Goal: Communication & Community: Answer question/provide support

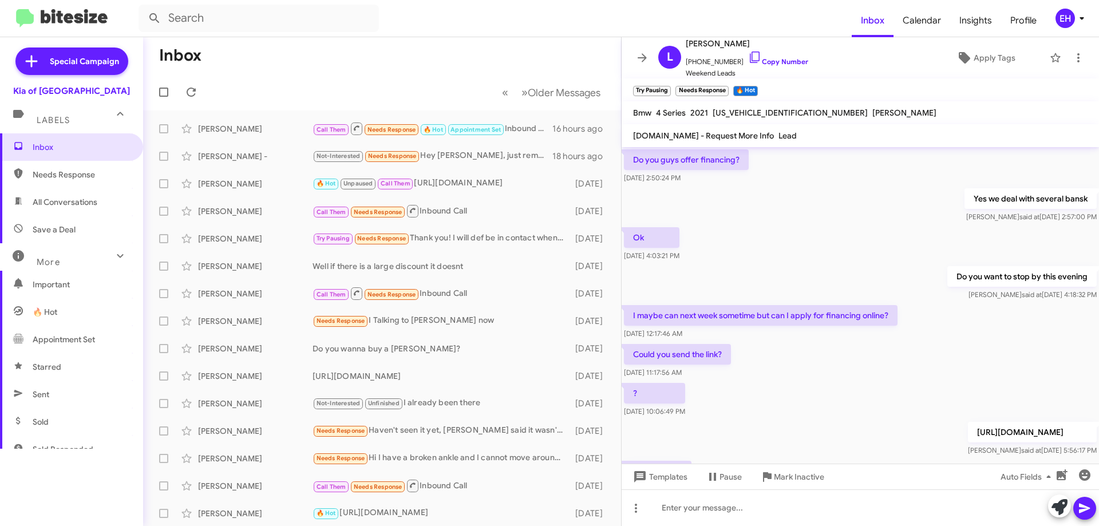
scroll to position [519, 0]
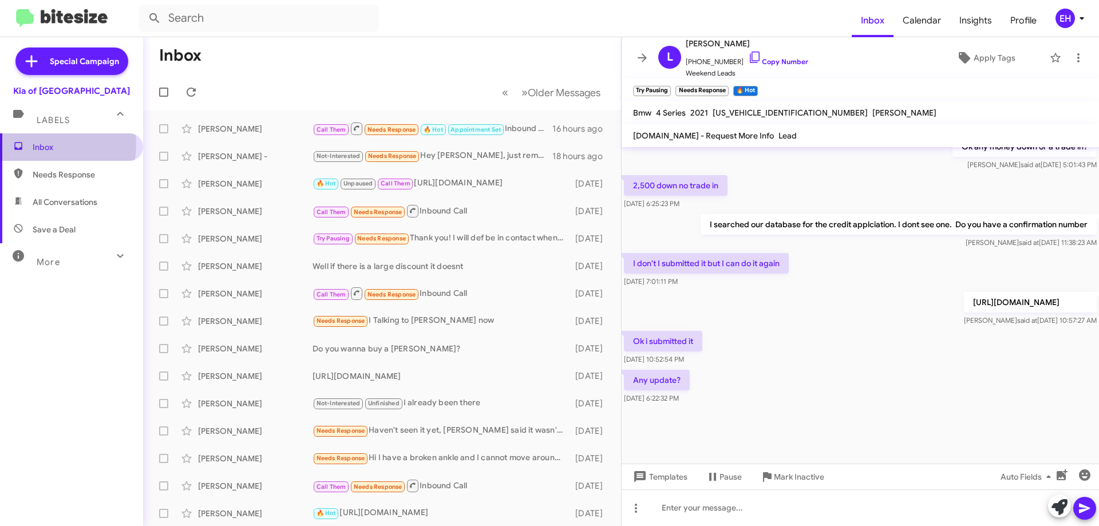
click at [39, 144] on span "Inbox" at bounding box center [81, 146] width 97 height 11
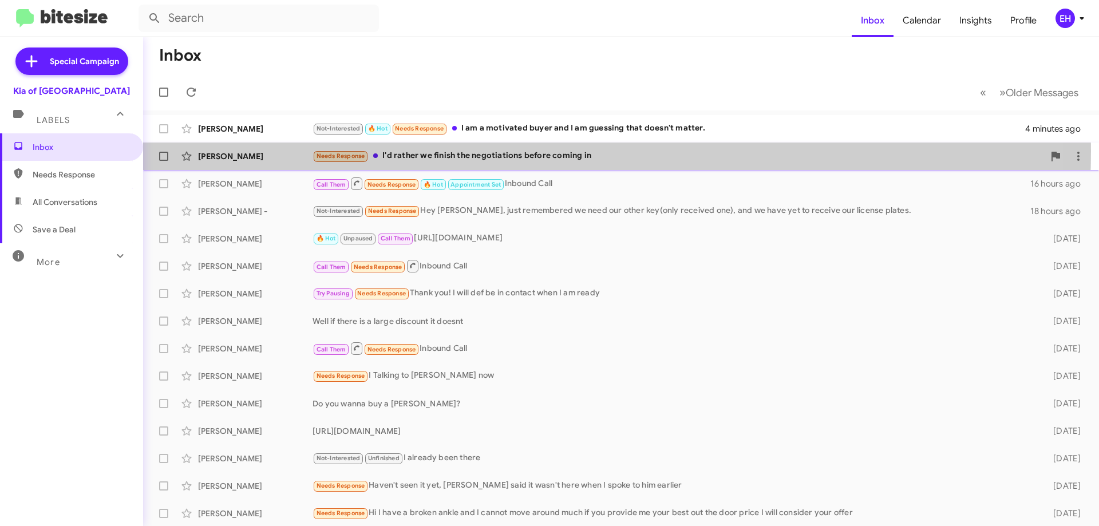
click at [495, 151] on div "Needs Response I'd rather we finish the negotiations before coming in" at bounding box center [677, 155] width 731 height 13
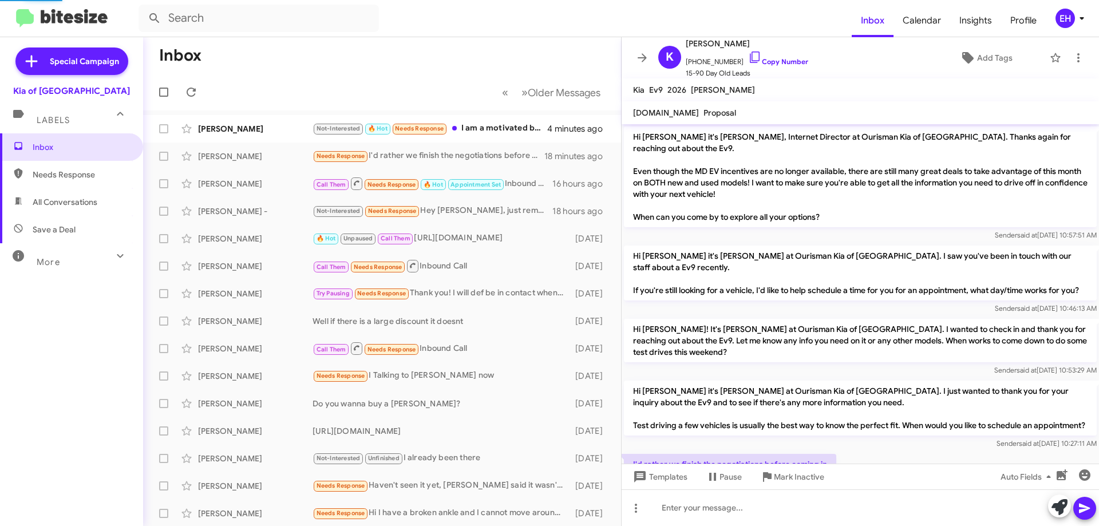
scroll to position [41, 0]
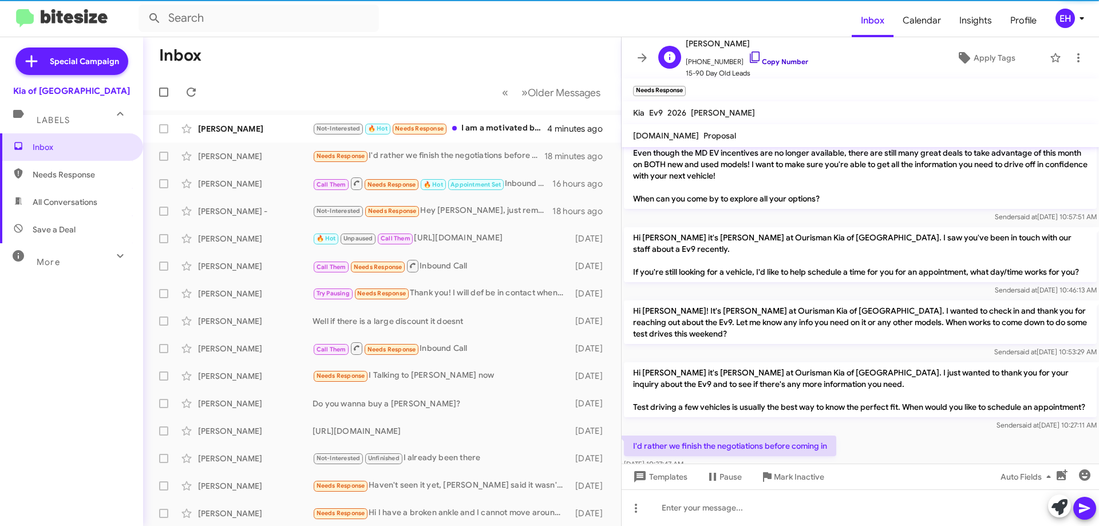
click at [774, 58] on link "Copy Number" at bounding box center [778, 61] width 60 height 9
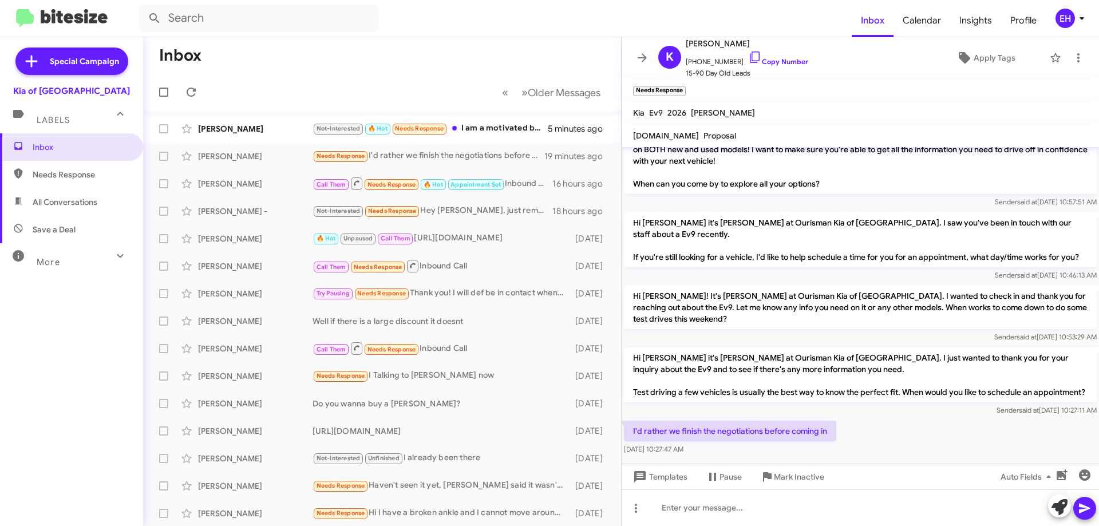
scroll to position [64, 0]
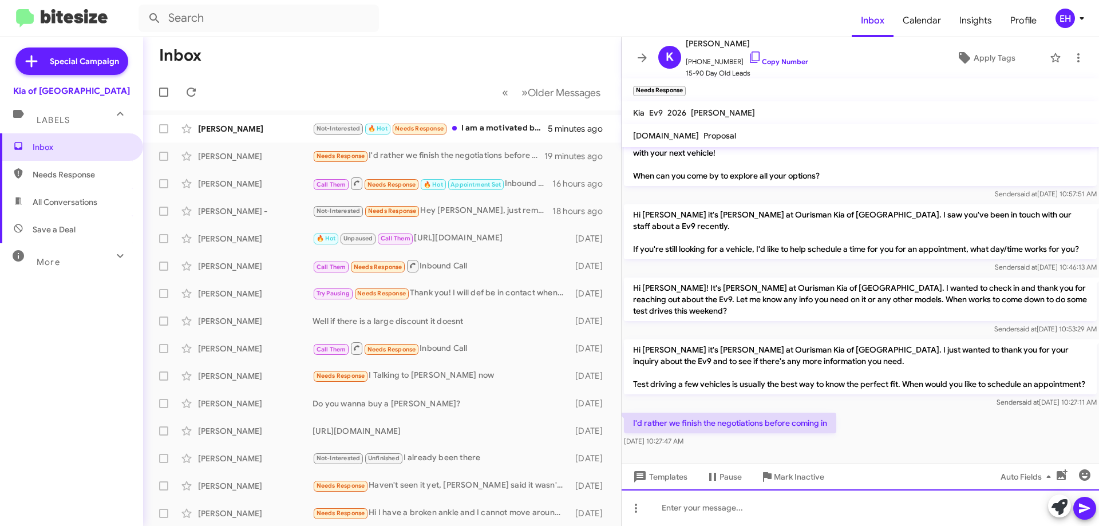
click at [727, 503] on div at bounding box center [859, 507] width 477 height 37
click at [776, 508] on div "What are you trying to accoplosh within reason" at bounding box center [859, 507] width 477 height 37
click at [764, 508] on div "What are you trying to accoplish within reason" at bounding box center [859, 507] width 477 height 37
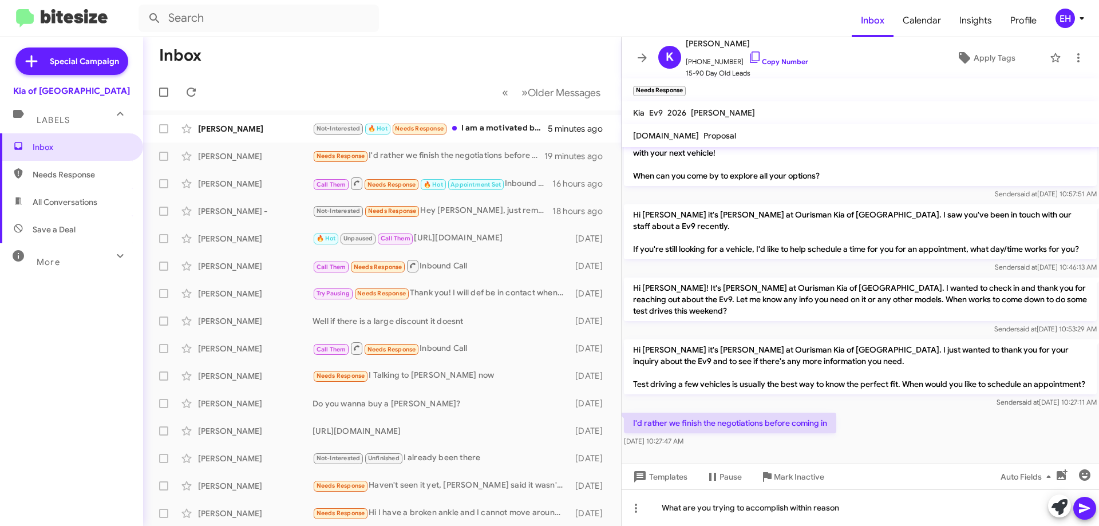
click at [1093, 513] on button at bounding box center [1084, 508] width 23 height 23
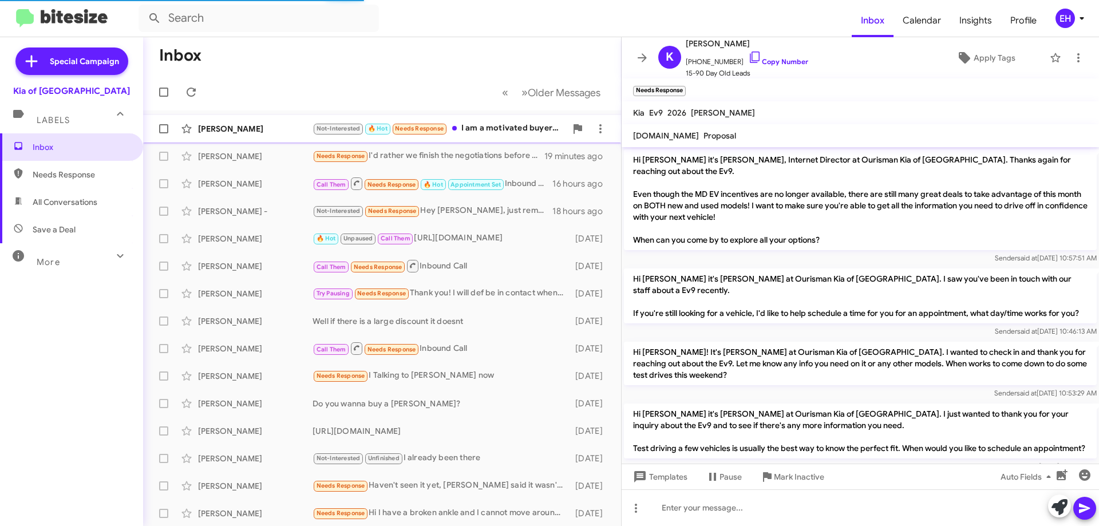
click at [506, 127] on div "Not-Interested 🔥 Hot Needs Response I am a motivated buyer and I am guessing th…" at bounding box center [438, 128] width 253 height 13
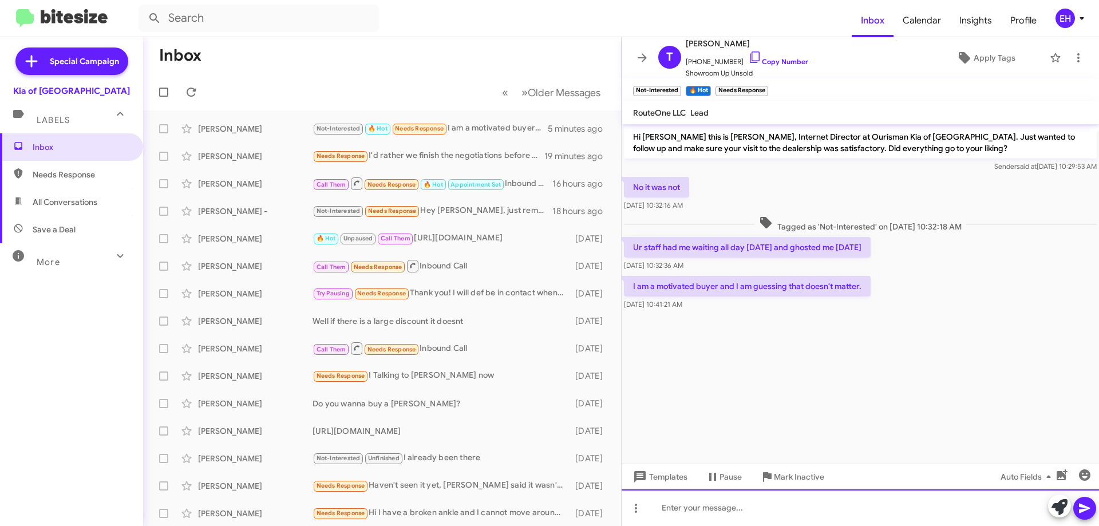
click at [731, 502] on div at bounding box center [859, 507] width 477 height 37
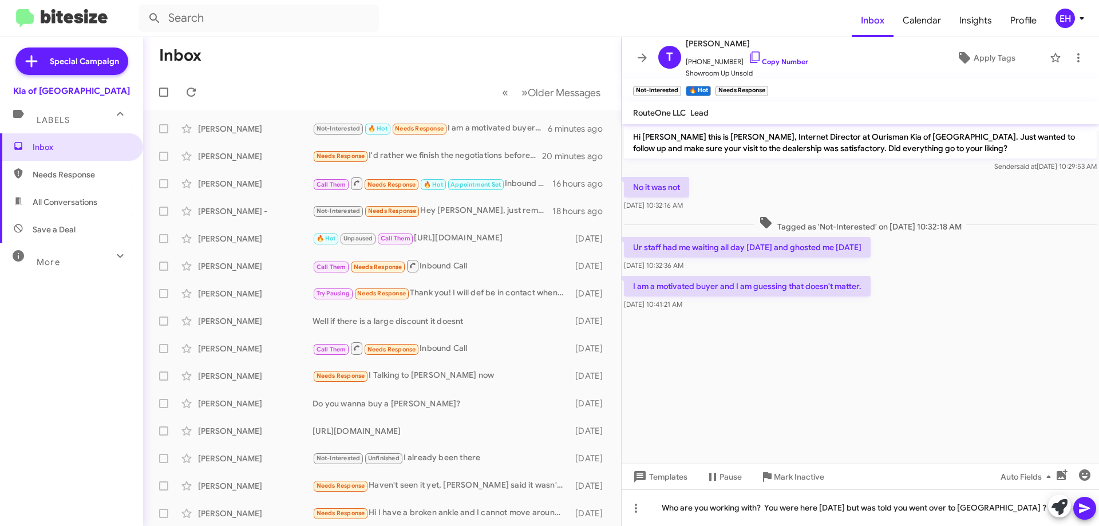
click at [1082, 513] on icon at bounding box center [1084, 508] width 14 height 14
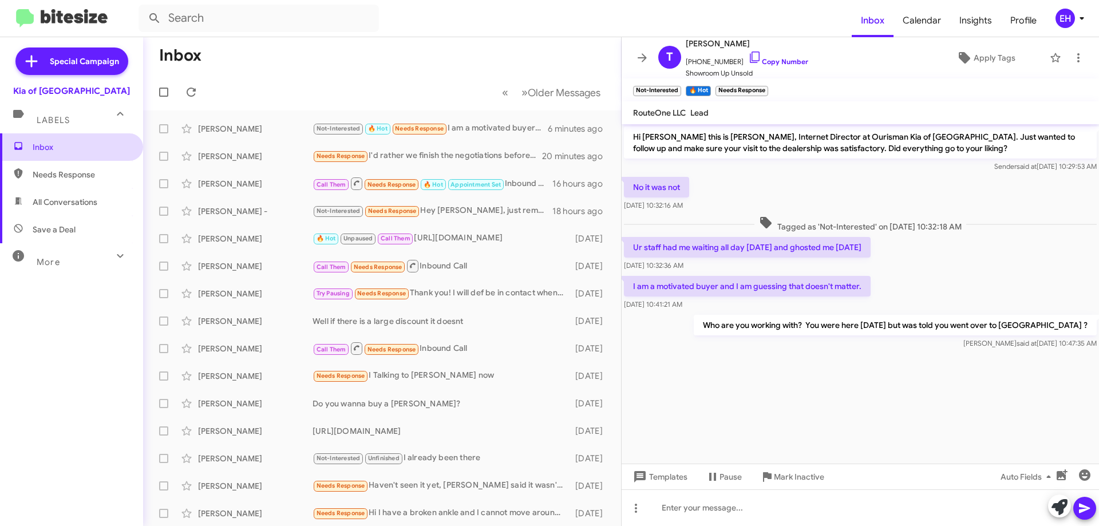
drag, startPoint x: 35, startPoint y: 126, endPoint x: 35, endPoint y: 142, distance: 16.6
click at [35, 139] on mat-expansion-panel "Labels Inbox Needs Response All Conversations Save a Deal More Important 🔥 Hot …" at bounding box center [71, 277] width 143 height 361
click at [49, 152] on span "Inbox" at bounding box center [81, 146] width 97 height 11
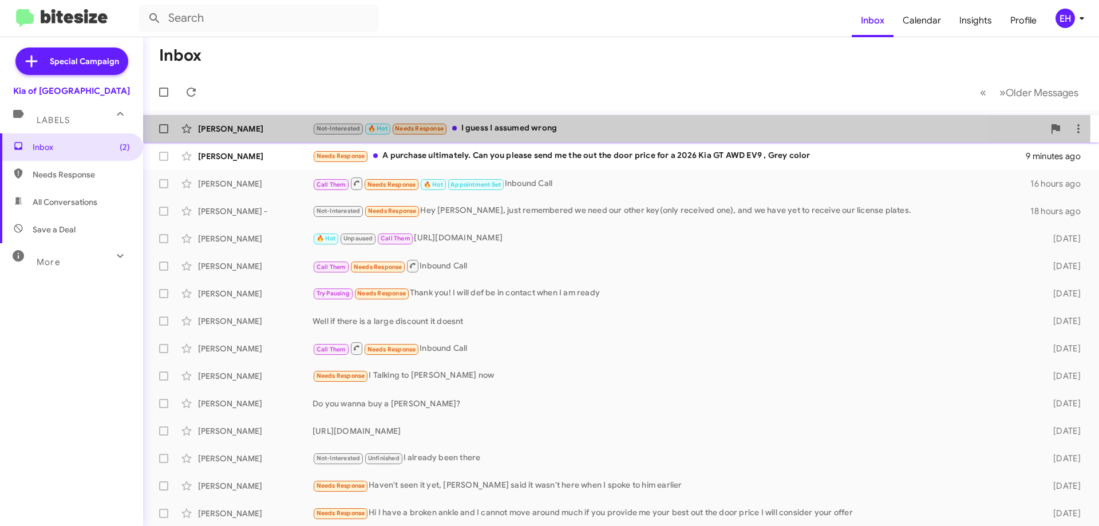
click at [529, 129] on div "Not-Interested 🔥 Hot Needs Response I guess I assumed wrong" at bounding box center [677, 128] width 731 height 13
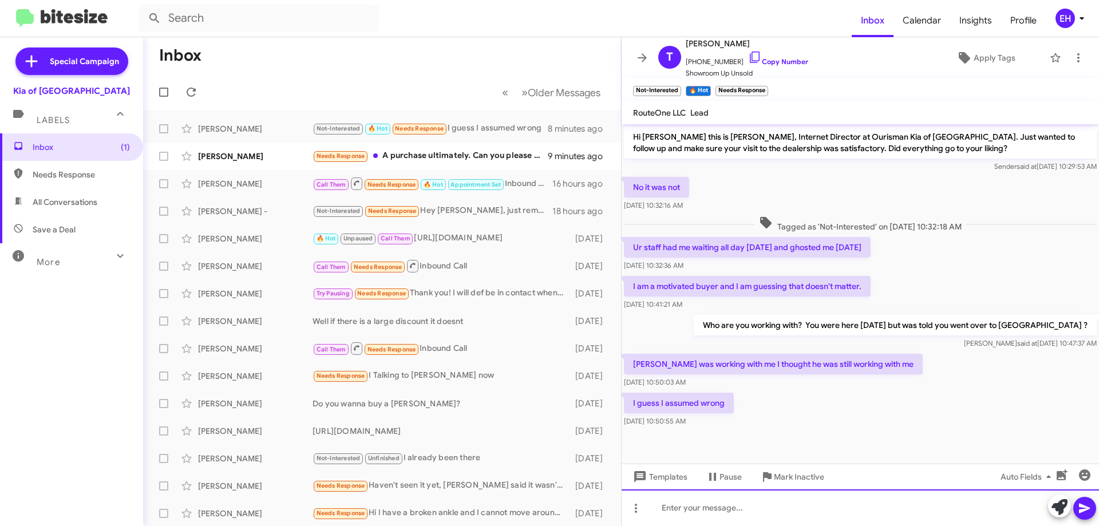
click at [710, 510] on div at bounding box center [859, 507] width 477 height 37
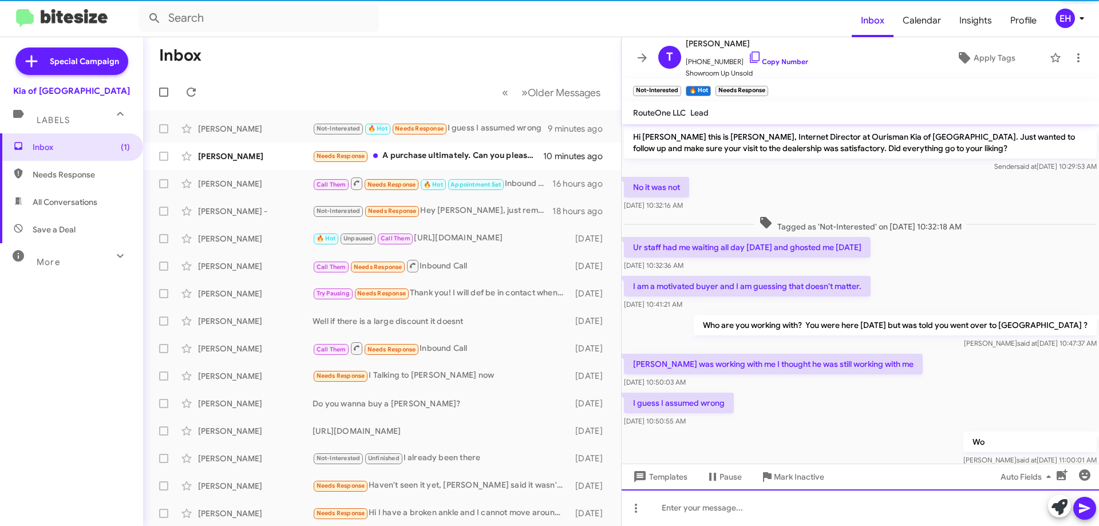
scroll to position [30, 0]
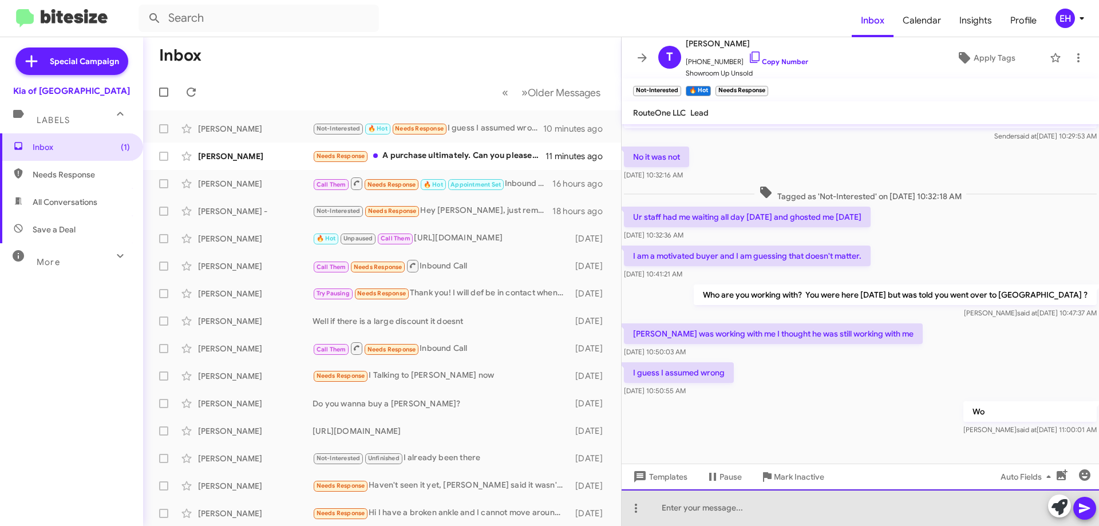
click at [776, 518] on div at bounding box center [859, 507] width 477 height 37
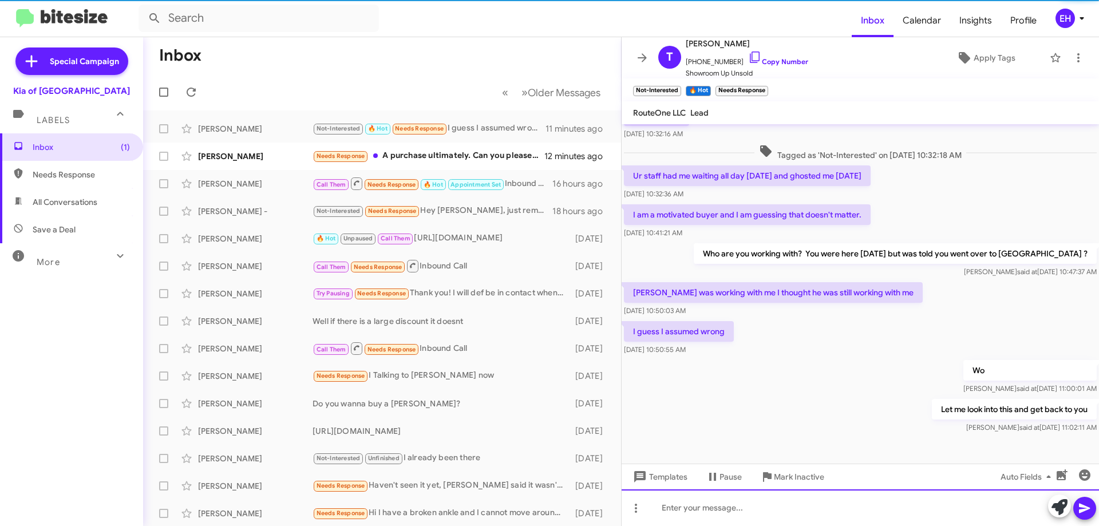
scroll to position [72, 0]
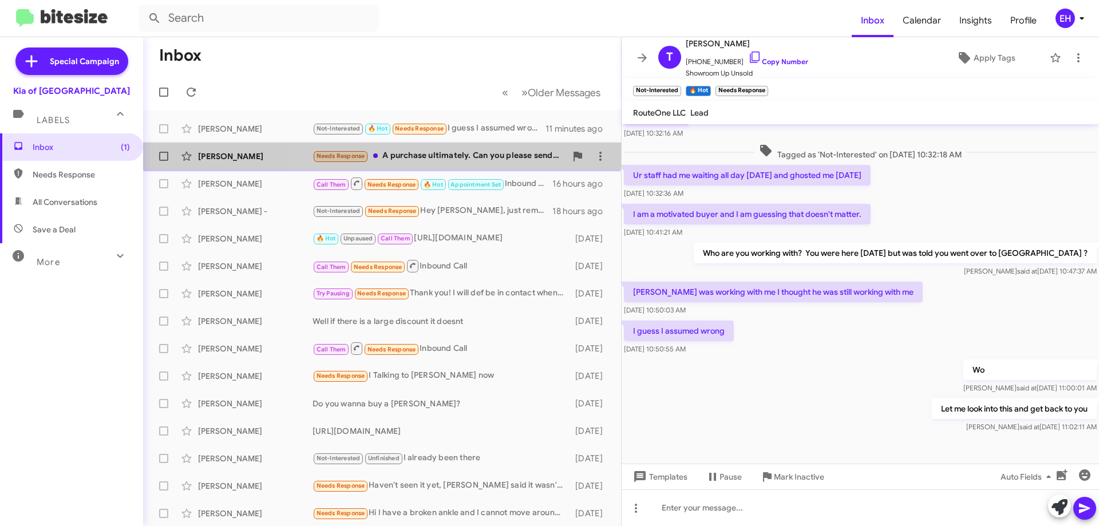
click at [453, 157] on div "Needs Response A purchase ultimately. Can you please send me the out the door p…" at bounding box center [438, 155] width 253 height 13
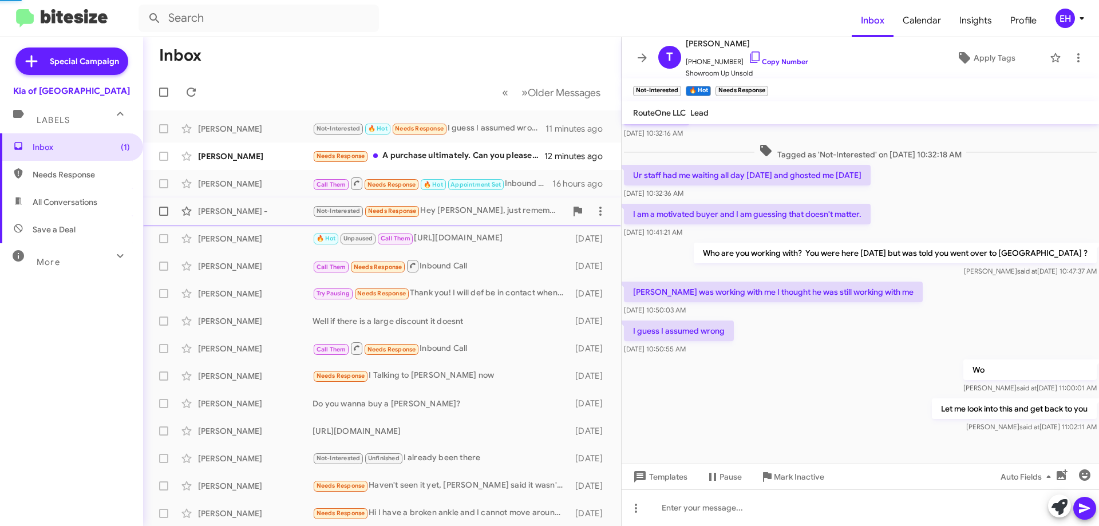
scroll to position [148, 0]
